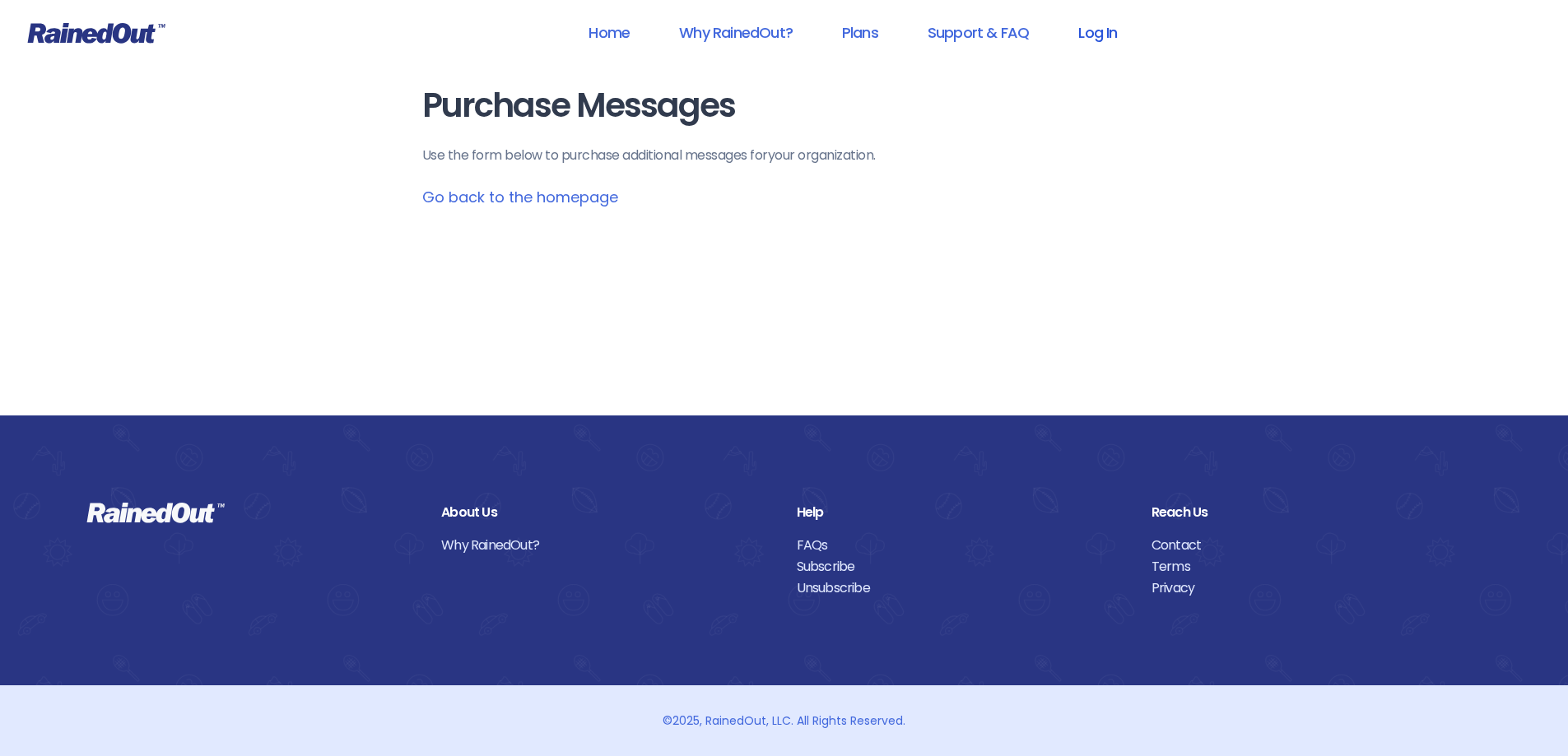
click at [1104, 39] on link "Log In" at bounding box center [1098, 32] width 82 height 37
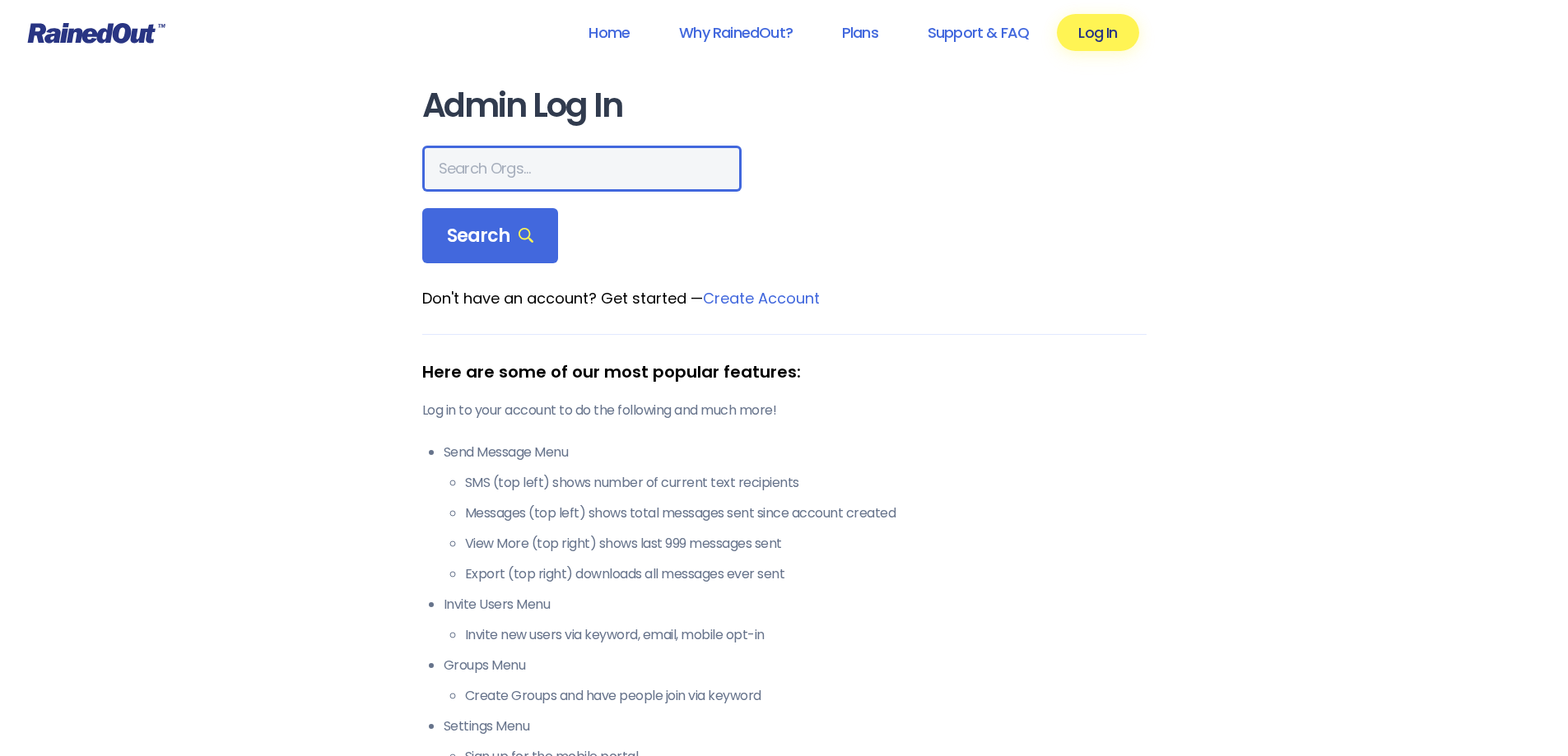
click at [530, 168] on input "text" at bounding box center [582, 168] width 319 height 46
type input "[PERSON_NAME] area ymca"
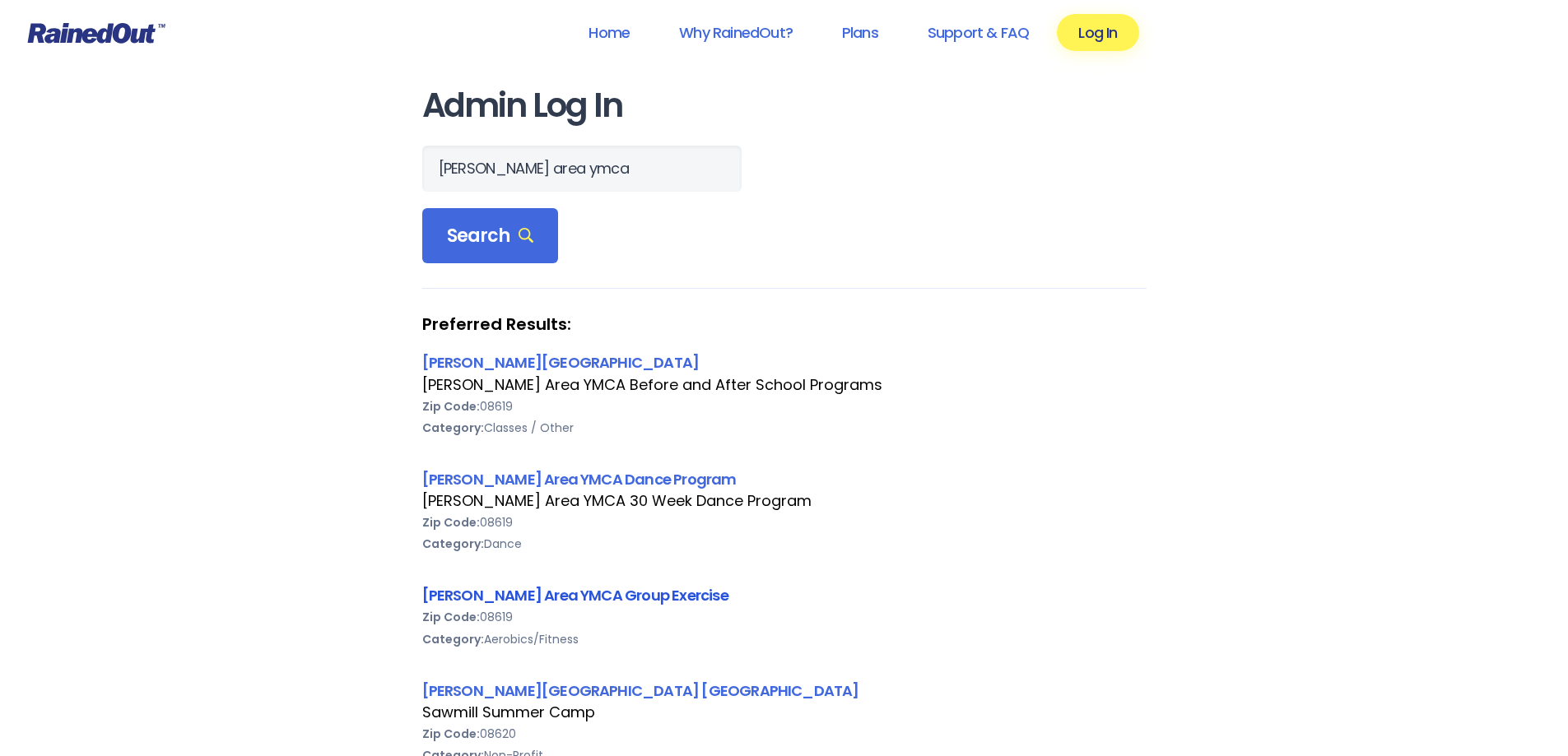
click at [610, 594] on link "[PERSON_NAME] Area YMCA Group Exercise" at bounding box center [575, 595] width 306 height 20
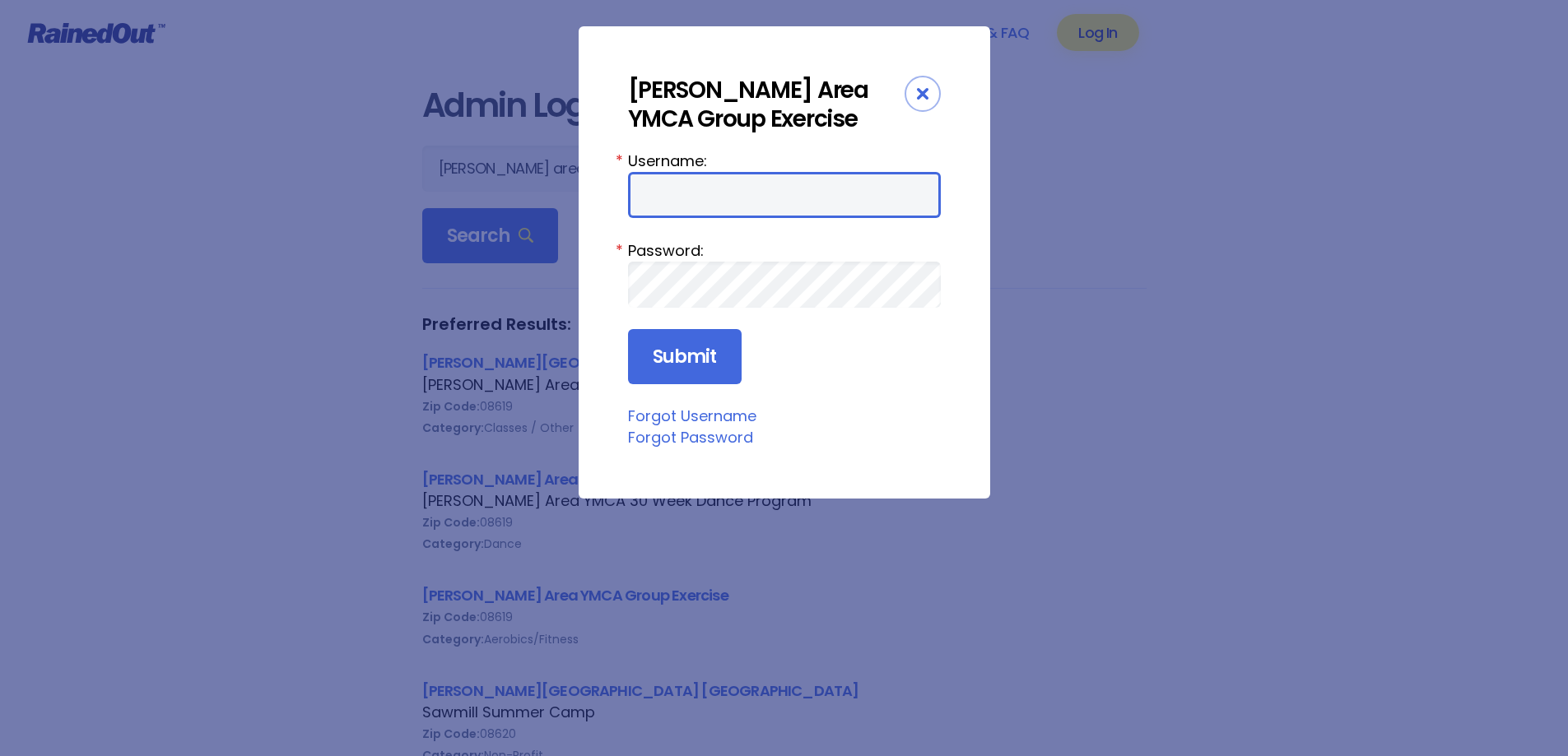
click at [779, 187] on input "Username:" at bounding box center [784, 195] width 312 height 46
type input "jmuziani"
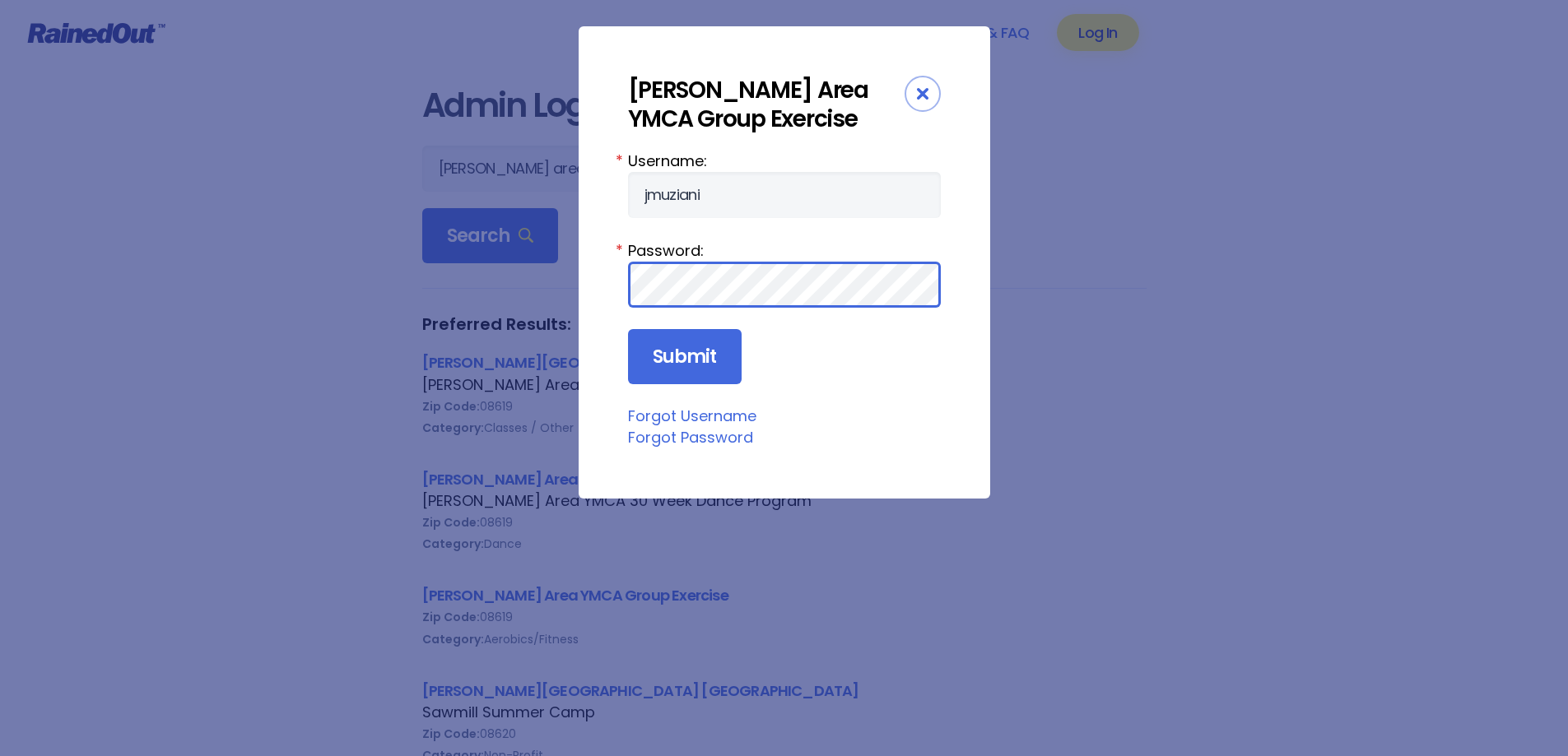
click at [628, 329] on input "Submit" at bounding box center [684, 357] width 113 height 56
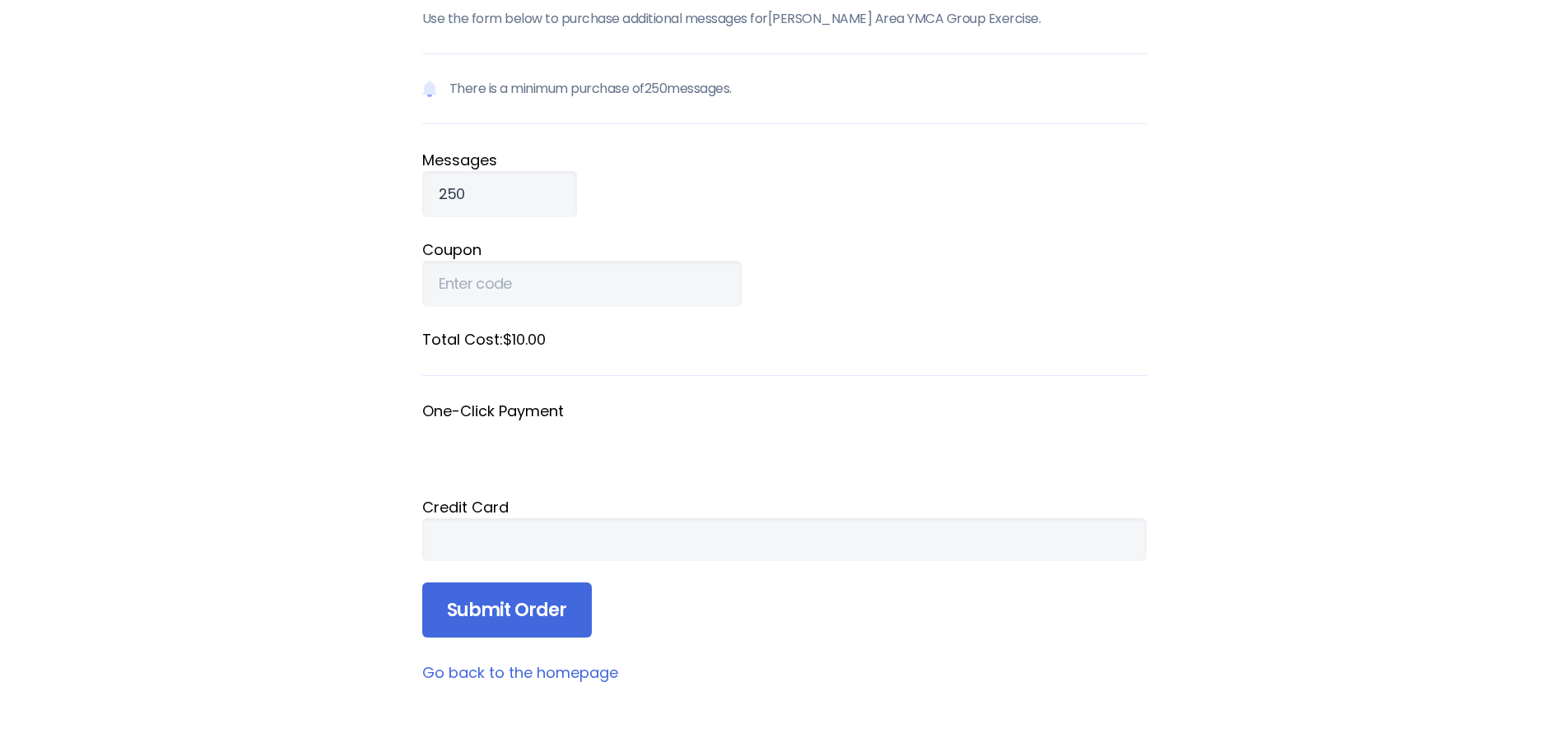
scroll to position [165, 0]
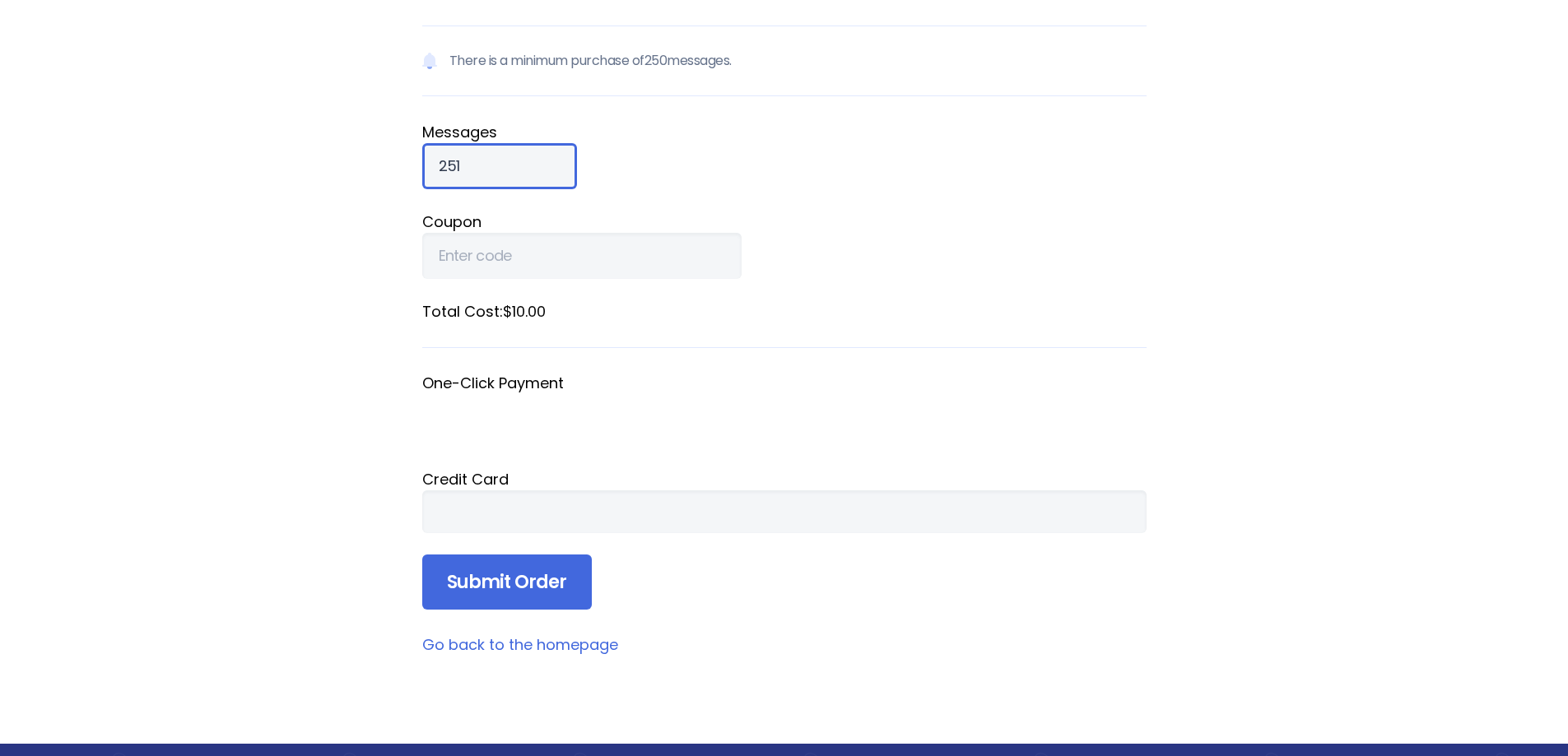
click at [530, 159] on input "251" at bounding box center [499, 166] width 154 height 46
click at [530, 159] on input "252" at bounding box center [499, 166] width 154 height 46
click at [530, 159] on input "253" at bounding box center [499, 166] width 154 height 46
click at [530, 159] on input "254" at bounding box center [499, 166] width 154 height 46
click at [530, 159] on input "255" at bounding box center [499, 166] width 154 height 46
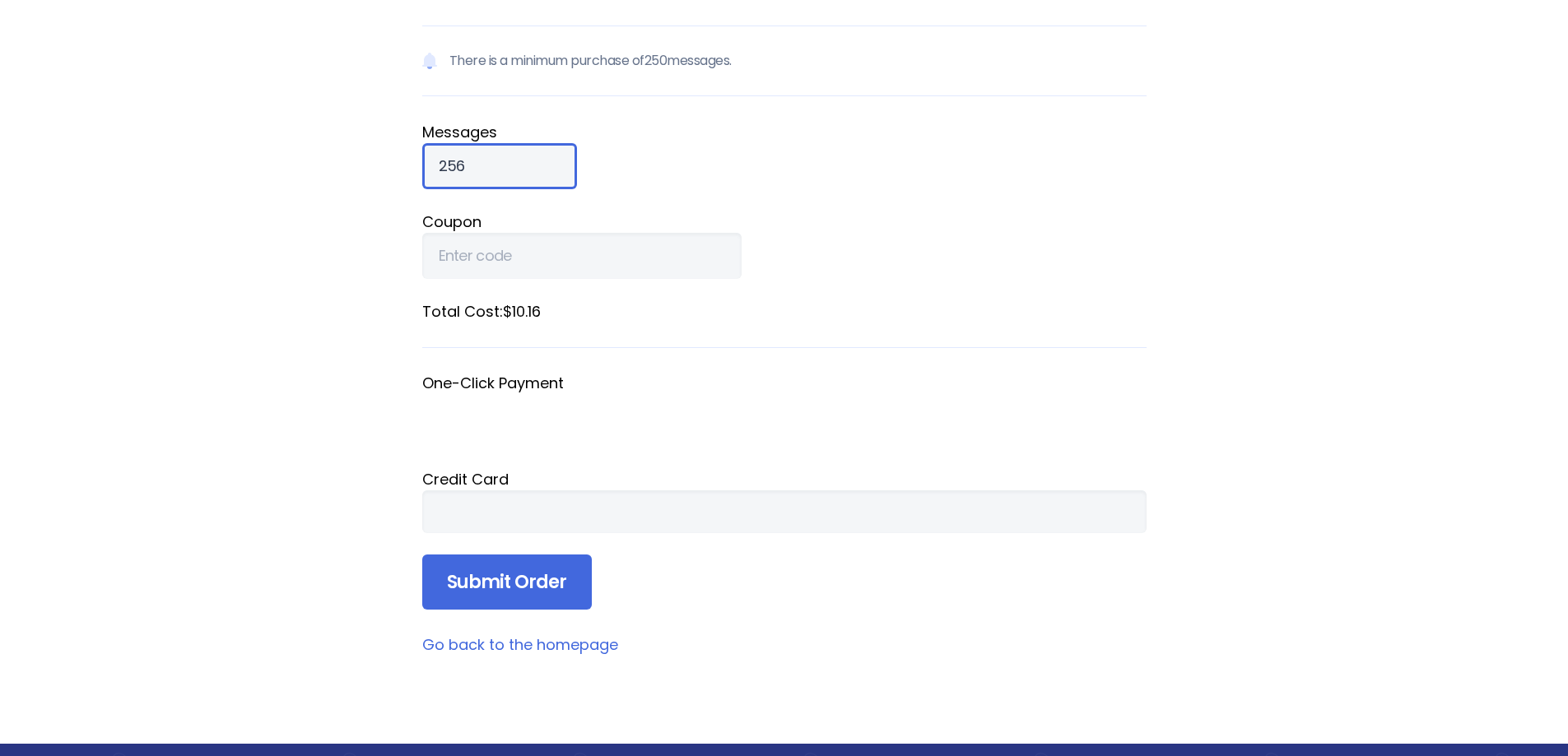
click at [530, 159] on input "256" at bounding box center [499, 166] width 154 height 46
click at [530, 159] on input "257" at bounding box center [499, 166] width 154 height 46
click at [530, 159] on input "258" at bounding box center [499, 166] width 154 height 46
click at [530, 159] on input "259" at bounding box center [499, 166] width 154 height 46
drag, startPoint x: 497, startPoint y: 169, endPoint x: 386, endPoint y: 180, distance: 111.5
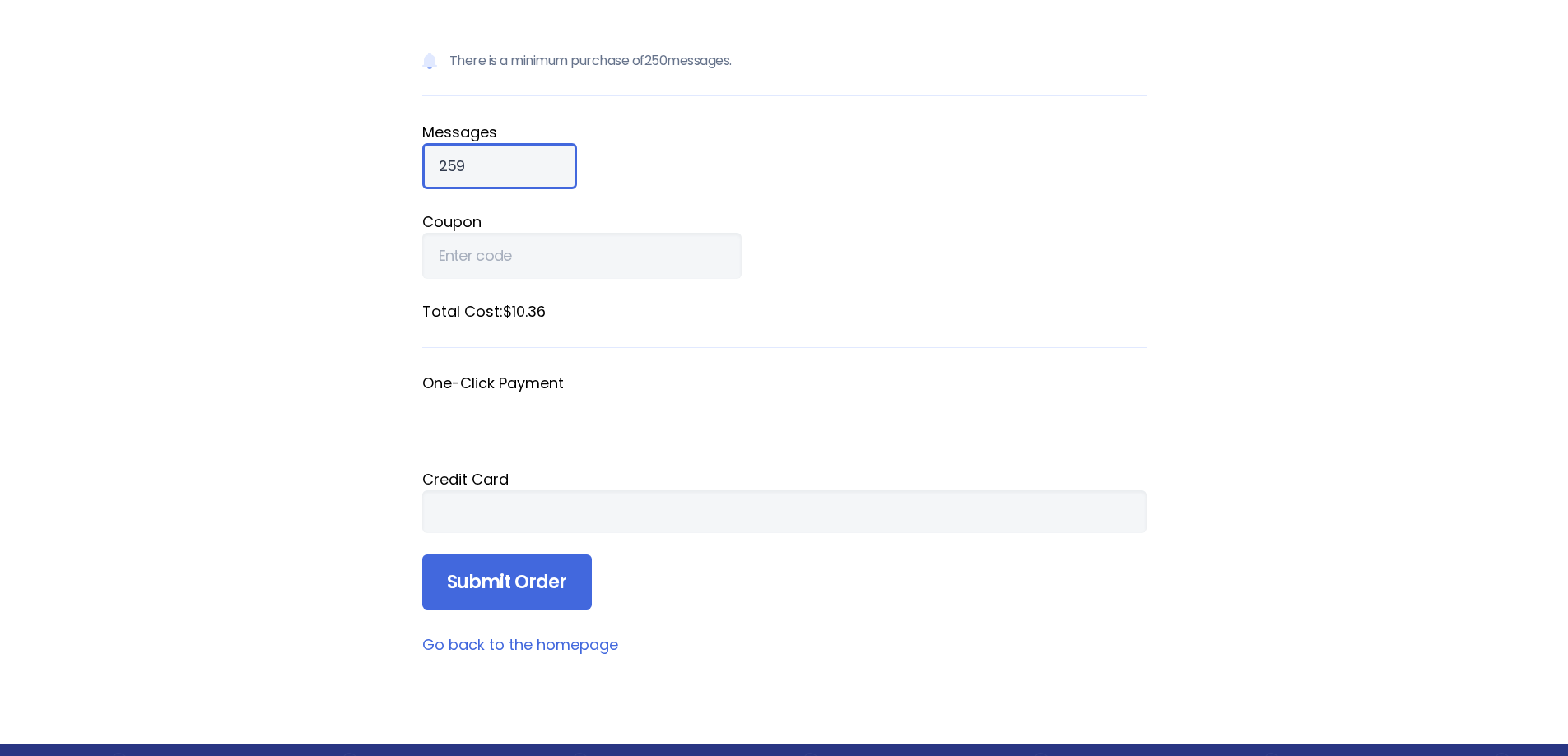
click at [386, 180] on div "Home Why RainedOut? Plans Support & FAQ Log In Purchase Messages Use the form b…" at bounding box center [784, 460] width 1568 height 1249
type input "300"
click at [899, 597] on form "There is a minimum purchase of 250 messages. Message s 300 Coupon Total Cost: $…" at bounding box center [784, 317] width 725 height 585
click at [552, 586] on input "Submit Order" at bounding box center [506, 582] width 169 height 56
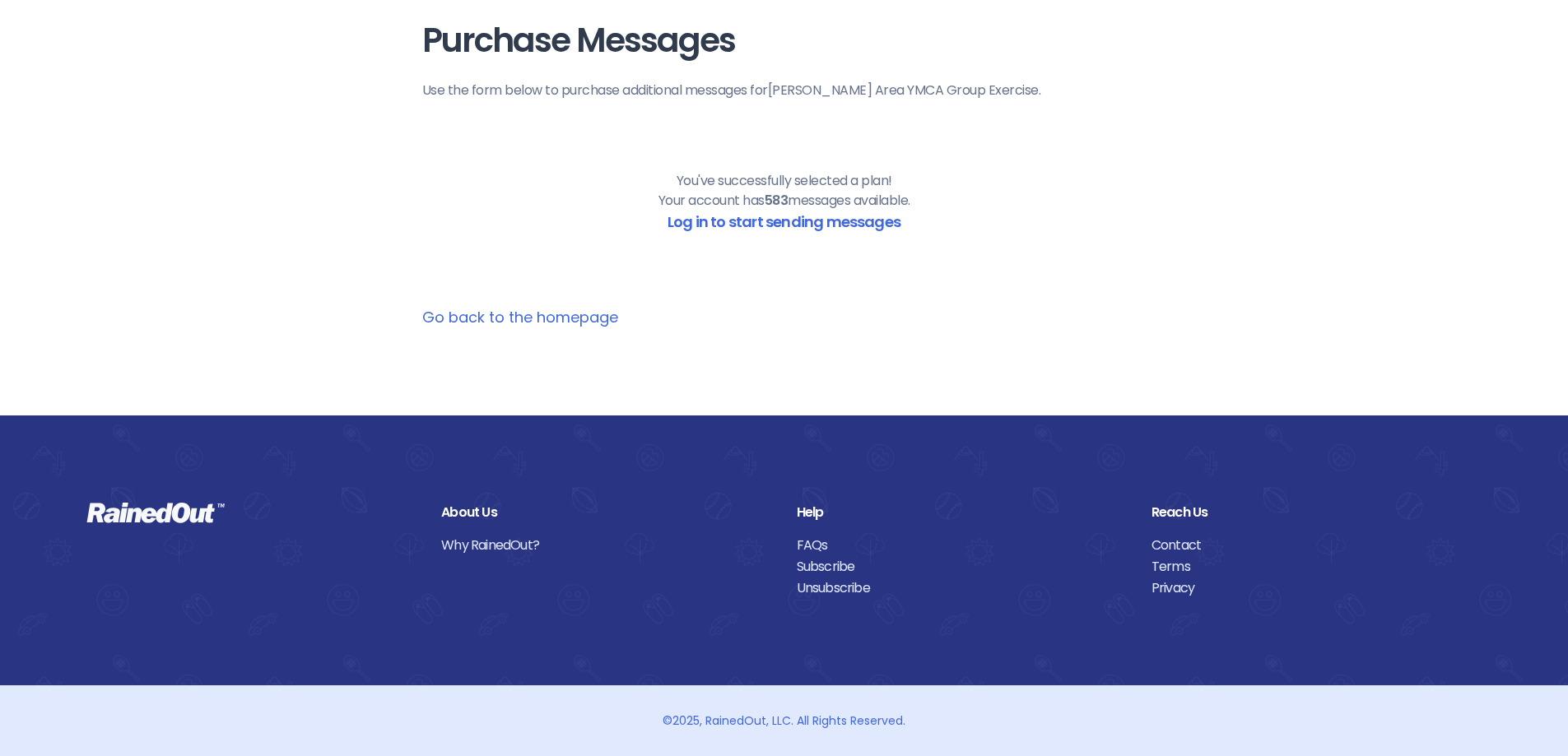
scroll to position [65, 0]
click at [577, 320] on link "Go back to the homepage" at bounding box center [519, 317] width 196 height 20
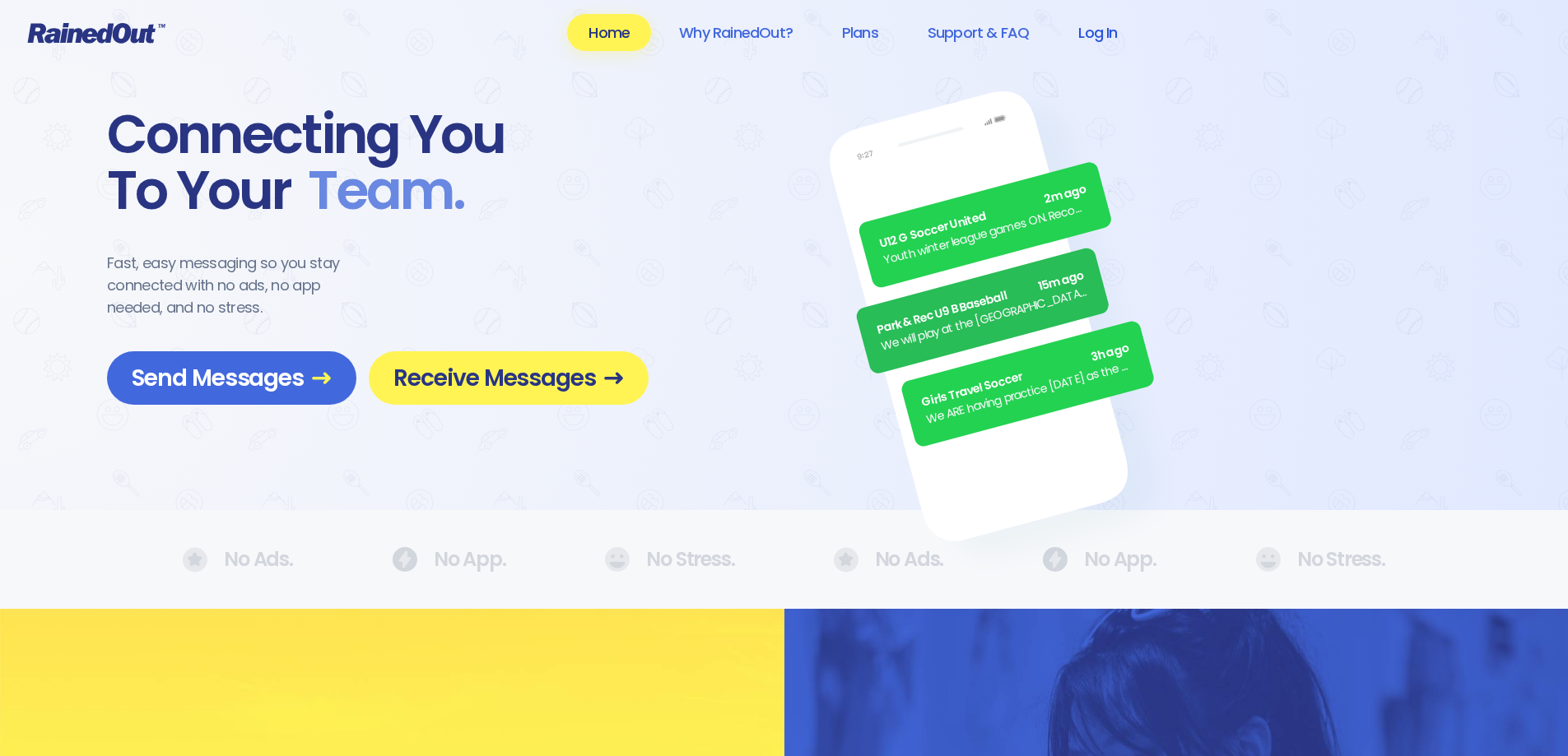
click at [1099, 31] on link "Log In" at bounding box center [1098, 32] width 82 height 37
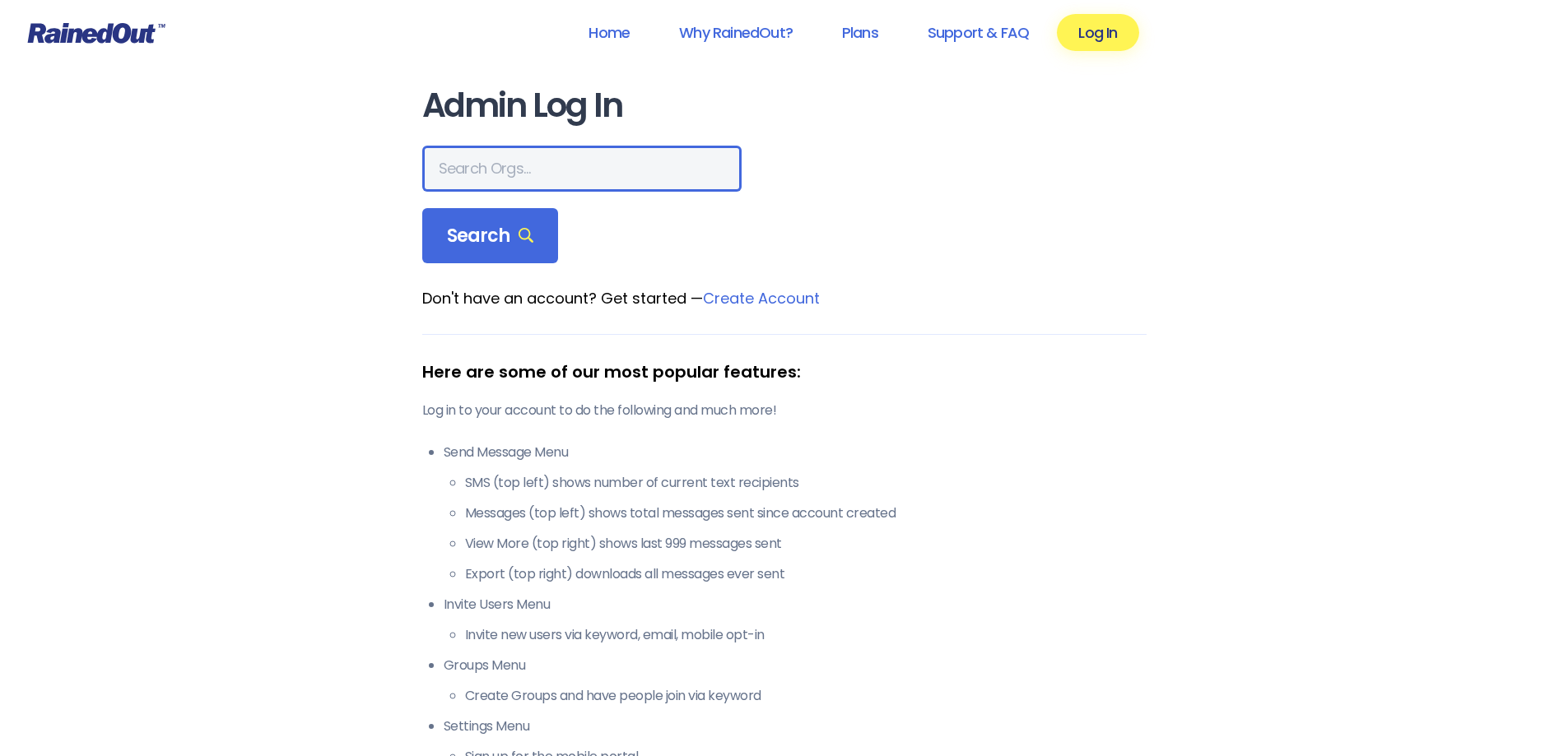
click at [544, 166] on input "text" at bounding box center [582, 168] width 319 height 46
type input "[PERSON_NAME] area ymca"
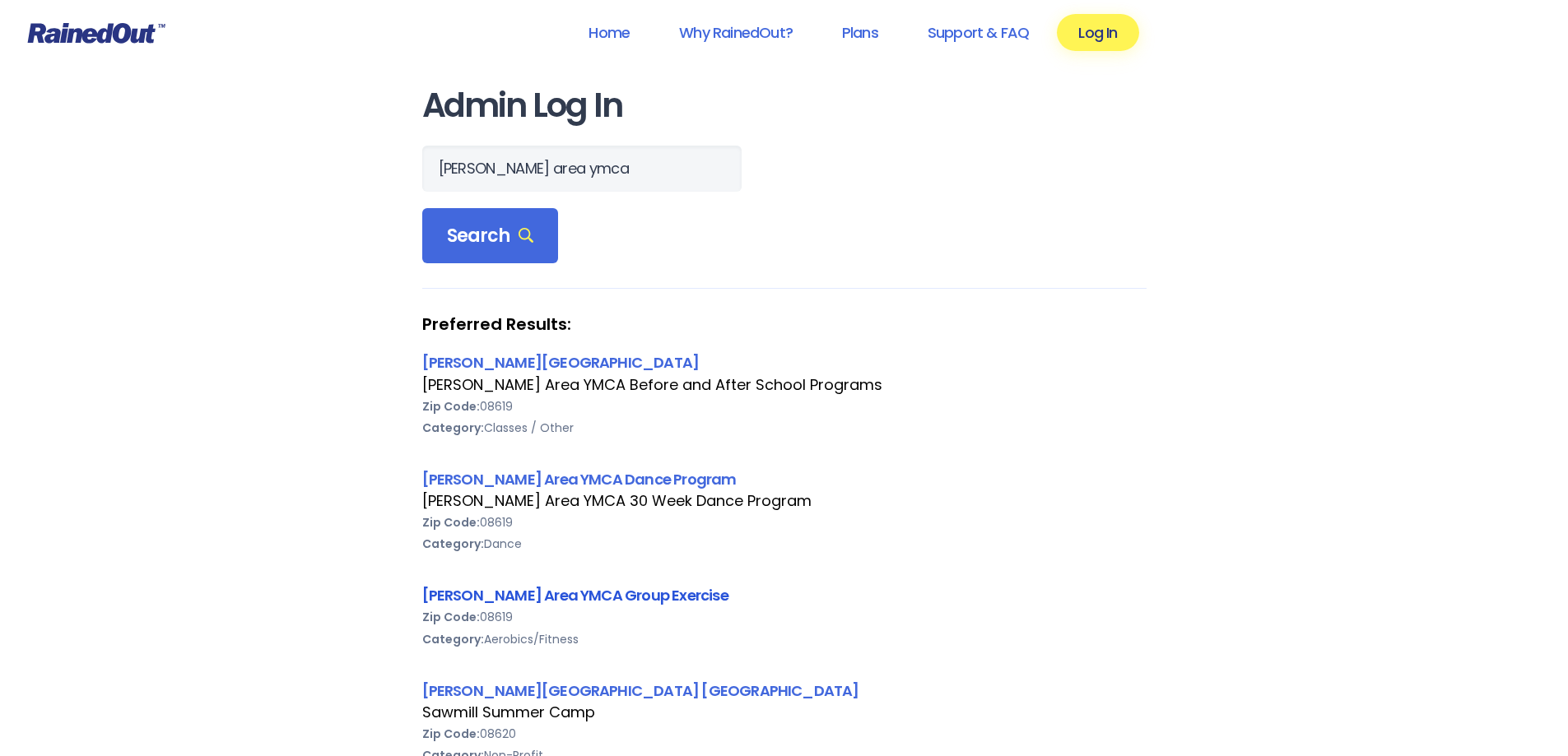
click at [607, 592] on link "[PERSON_NAME] Area YMCA Group Exercise" at bounding box center [575, 595] width 306 height 20
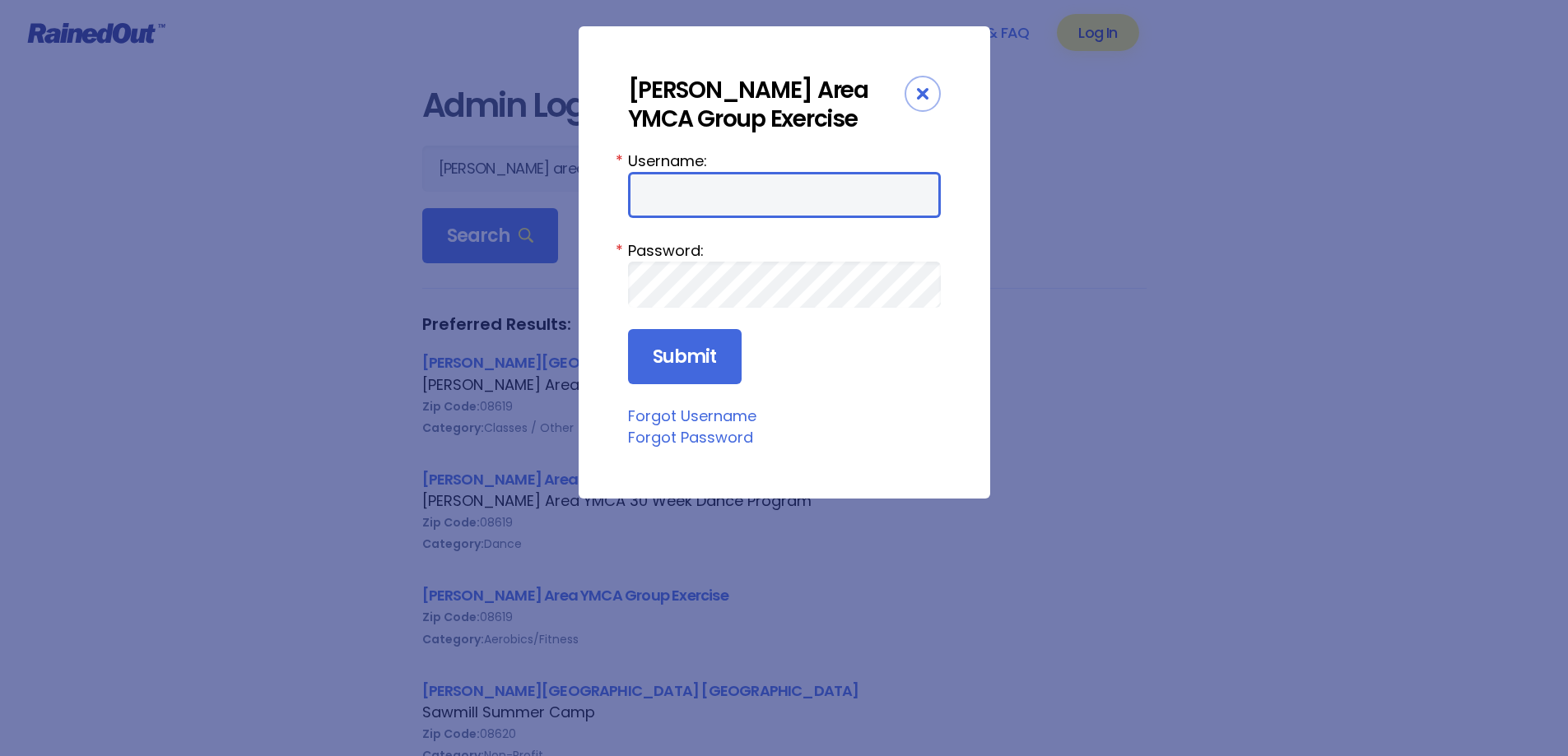
click at [703, 189] on input "Username:" at bounding box center [784, 195] width 312 height 46
type input "jmuziani"
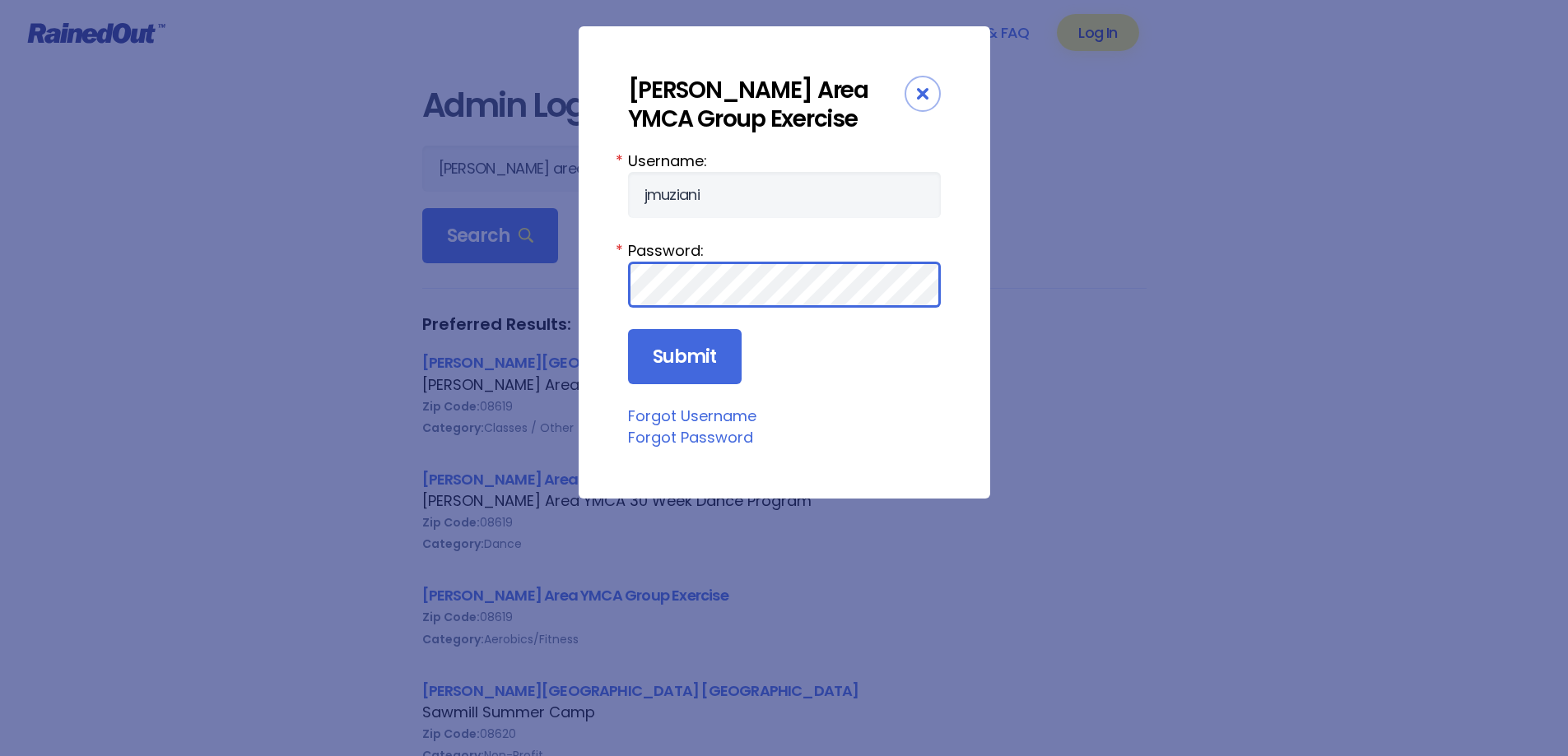
click at [628, 329] on input "Submit" at bounding box center [684, 357] width 113 height 56
